Goal: Task Accomplishment & Management: Manage account settings

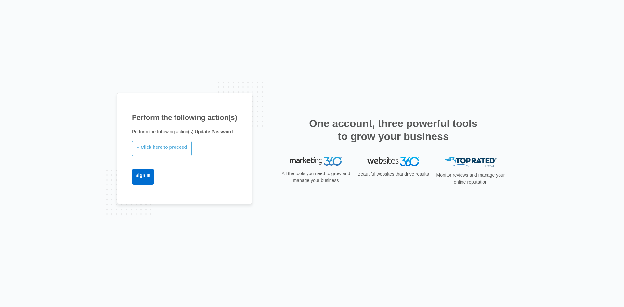
click at [172, 148] on link "» Click here to proceed" at bounding box center [162, 149] width 60 height 16
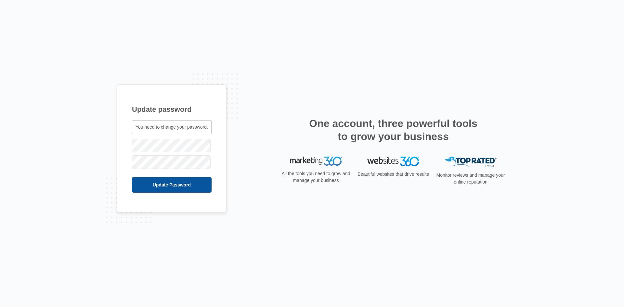
click at [145, 189] on input "Update Password" at bounding box center [172, 185] width 80 height 16
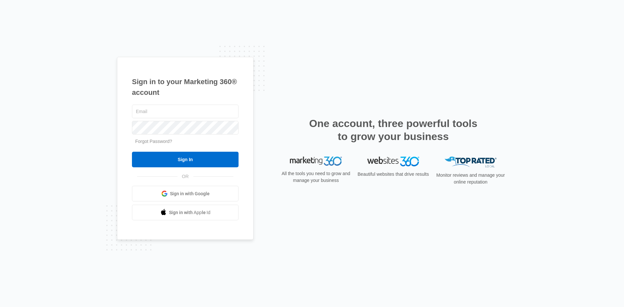
click at [192, 193] on span "Sign in with Google" at bounding box center [190, 194] width 40 height 7
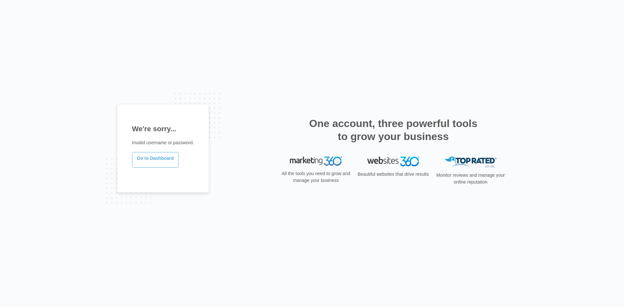
click at [157, 165] on link "Go to Dashboard" at bounding box center [155, 160] width 47 height 16
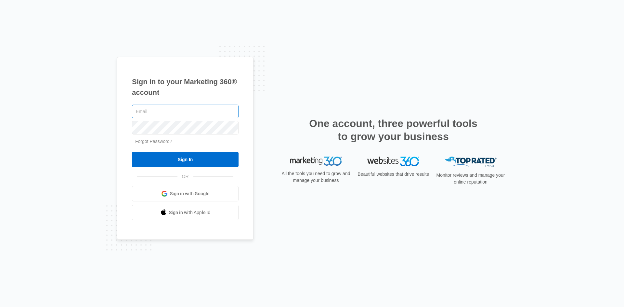
click at [182, 114] on input "text" at bounding box center [185, 112] width 107 height 14
click at [211, 113] on input "text" at bounding box center [185, 112] width 107 height 14
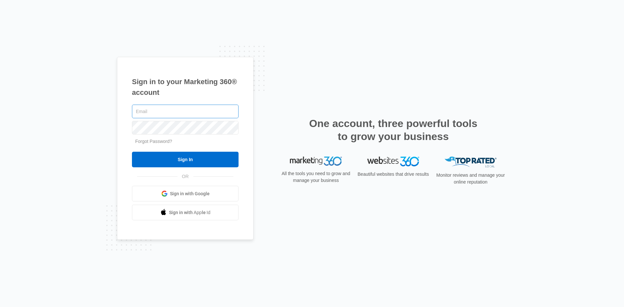
drag, startPoint x: 211, startPoint y: 113, endPoint x: 181, endPoint y: 110, distance: 30.1
click at [181, 110] on input "text" at bounding box center [185, 112] width 107 height 14
type input "m"
paste input "kim@coastalprotect.com"
type input "kim@coastalprotect.com"
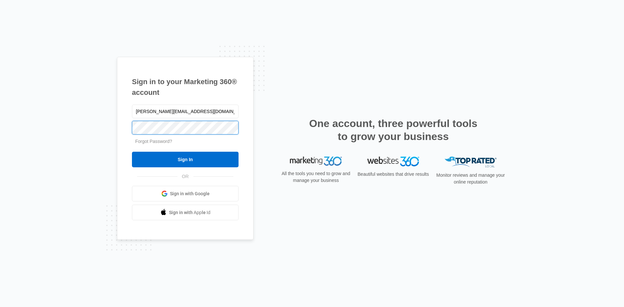
click at [132, 152] on input "Sign In" at bounding box center [185, 160] width 107 height 16
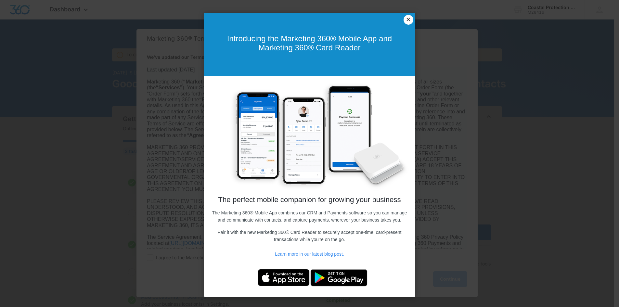
click at [407, 20] on link "×" at bounding box center [409, 20] width 10 height 10
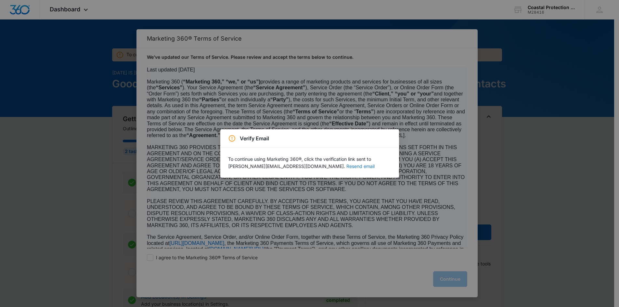
click at [347, 166] on button "Resend email" at bounding box center [361, 166] width 28 height 5
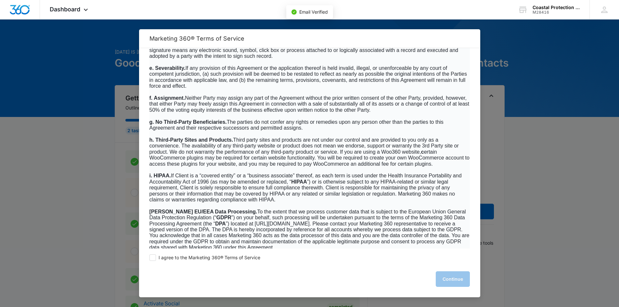
scroll to position [4152, 0]
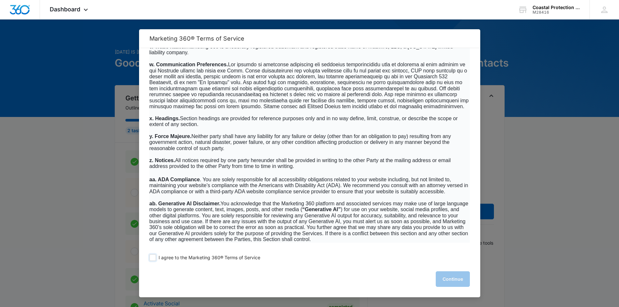
click at [155, 257] on span at bounding box center [153, 258] width 7 height 7
click at [155, 257] on input "I agree to the Marketing 360® Terms of Service" at bounding box center [153, 258] width 7 height 7
checkbox input "true"
click at [459, 276] on button "Continue" at bounding box center [453, 279] width 34 height 16
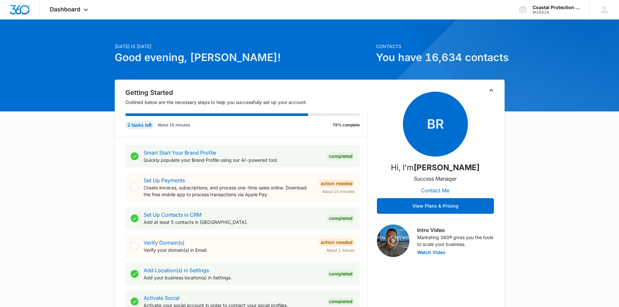
scroll to position [0, 0]
